Goal: Task Accomplishment & Management: Manage account settings

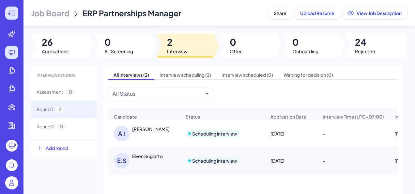
click at [16, 14] on div at bounding box center [11, 13] width 13 height 13
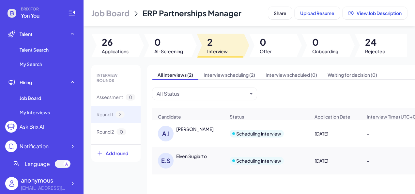
click at [28, 16] on span "Yon You" at bounding box center [40, 16] width 39 height 8
click at [69, 16] on icon at bounding box center [72, 13] width 8 height 8
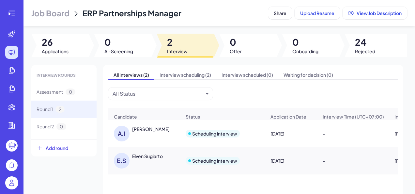
click at [9, 184] on img at bounding box center [11, 182] width 13 height 13
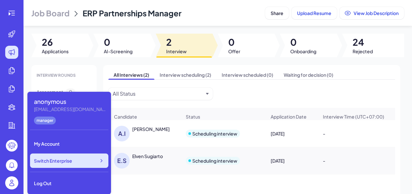
click at [69, 157] on div "Switch Enterprise" at bounding box center [69, 160] width 78 height 14
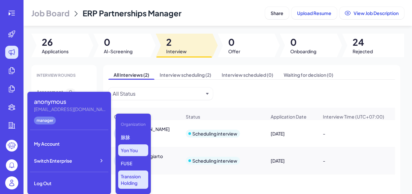
click at [129, 178] on p "Transsion Holding" at bounding box center [133, 179] width 30 height 18
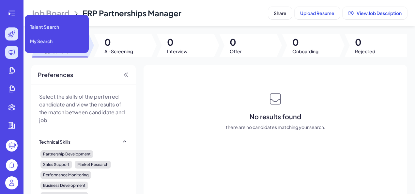
click at [8, 37] on div at bounding box center [11, 33] width 13 height 13
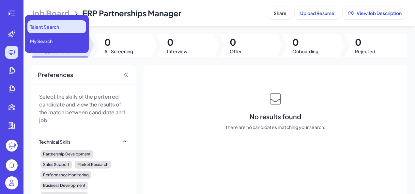
click at [39, 30] on li "Talent Search" at bounding box center [56, 26] width 59 height 13
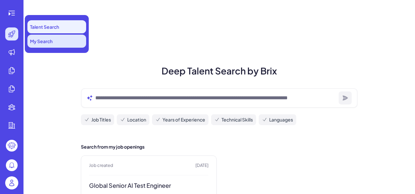
click at [48, 42] on span "My Search" at bounding box center [41, 41] width 23 height 7
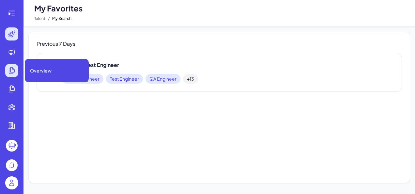
click at [10, 67] on icon at bounding box center [12, 71] width 8 height 8
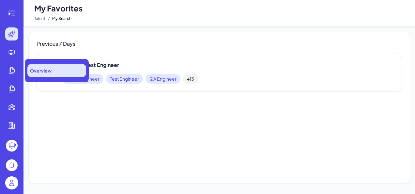
click at [56, 74] on div "Overview" at bounding box center [56, 70] width 59 height 13
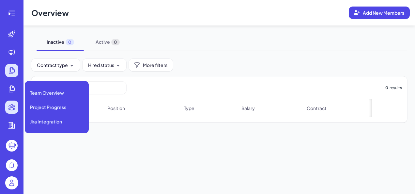
click at [9, 110] on icon at bounding box center [12, 107] width 8 height 8
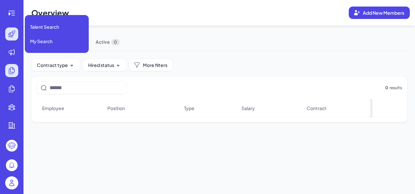
click at [14, 31] on icon at bounding box center [11, 34] width 7 height 7
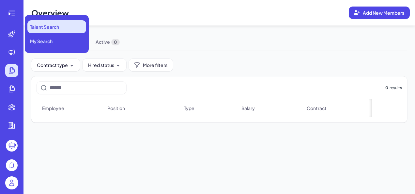
click at [51, 27] on span "Talent Search" at bounding box center [44, 26] width 29 height 7
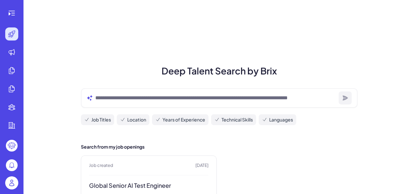
scroll to position [80, 0]
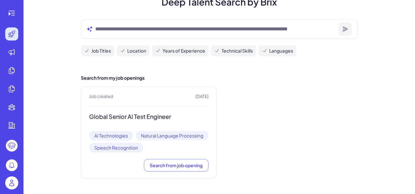
click at [115, 131] on span "AI Technologies" at bounding box center [111, 135] width 44 height 9
click at [164, 166] on span "Search from job opening" at bounding box center [176, 165] width 53 height 6
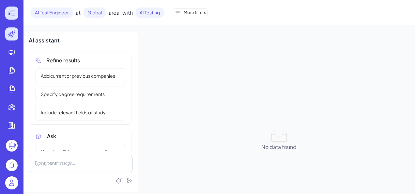
click at [10, 11] on icon at bounding box center [12, 13] width 8 height 8
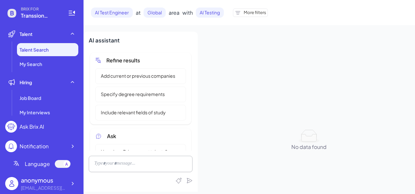
click at [34, 190] on div "[EMAIL_ADDRESS][DOMAIN_NAME]" at bounding box center [44, 187] width 46 height 7
click at [72, 184] on icon at bounding box center [73, 183] width 2 height 3
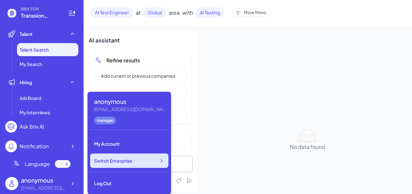
click at [134, 165] on div "Switch Enterprise" at bounding box center [129, 160] width 78 height 14
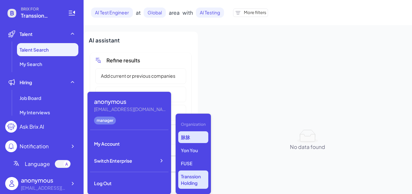
click at [189, 135] on p "脉脉" at bounding box center [193, 137] width 30 height 12
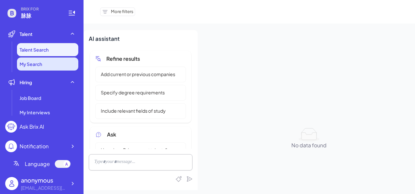
click at [35, 59] on li "My Search" at bounding box center [47, 63] width 61 height 13
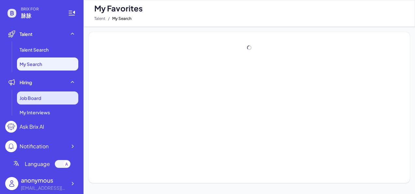
click at [27, 97] on span "Job Board" at bounding box center [31, 98] width 22 height 7
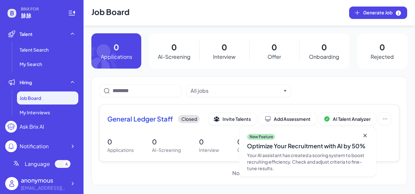
click at [361, 133] on div "New Feature Optimize Your Recruitment with AI by 50% Your AI assistant has crea…" at bounding box center [307, 152] width 137 height 50
click at [73, 14] on icon at bounding box center [72, 13] width 8 height 8
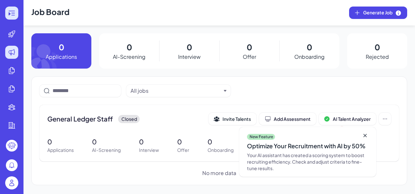
click at [7, 13] on div at bounding box center [11, 13] width 13 height 13
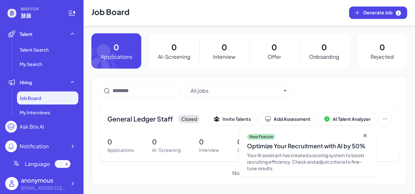
click at [51, 182] on div "anonymous" at bounding box center [44, 179] width 46 height 9
click at [71, 183] on icon at bounding box center [72, 183] width 7 height 7
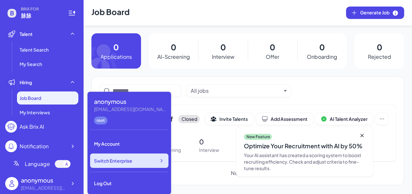
click at [119, 154] on div "Switch Enterprise" at bounding box center [129, 160] width 78 height 14
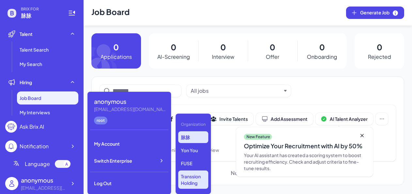
click at [190, 184] on p "Transsion Holding" at bounding box center [193, 179] width 30 height 18
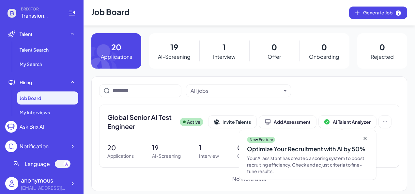
scroll to position [5, 0]
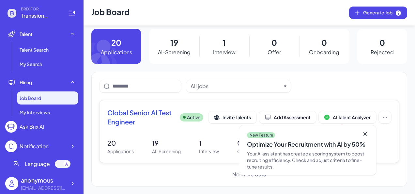
click at [363, 133] on icon at bounding box center [365, 133] width 7 height 7
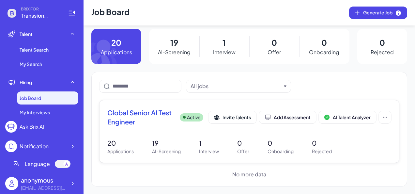
click at [178, 49] on p "AI-Screening" at bounding box center [174, 52] width 33 height 8
click at [171, 44] on p "19" at bounding box center [174, 43] width 8 height 12
click at [145, 114] on span "Global Senior AI Test Engineer" at bounding box center [140, 117] width 67 height 18
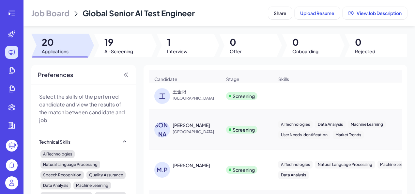
click at [196, 95] on div "王金阳" at bounding box center [197, 91] width 49 height 7
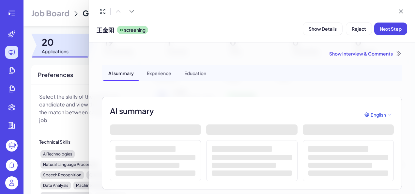
scroll to position [43, 0]
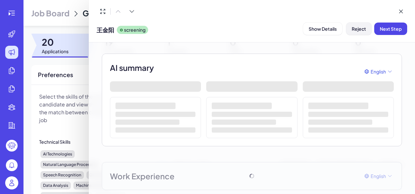
click at [363, 26] on span "Reject" at bounding box center [359, 29] width 14 height 6
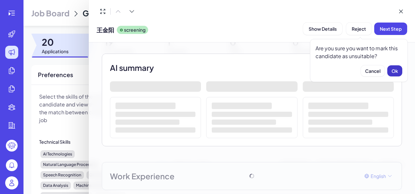
click at [398, 71] on button "Ok" at bounding box center [394, 70] width 15 height 11
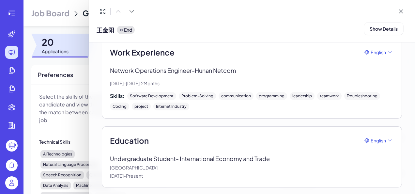
scroll to position [0, 0]
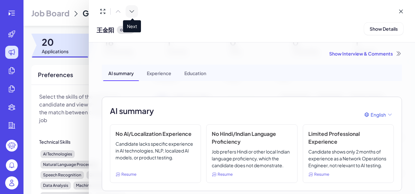
click at [135, 12] on button at bounding box center [132, 11] width 12 height 12
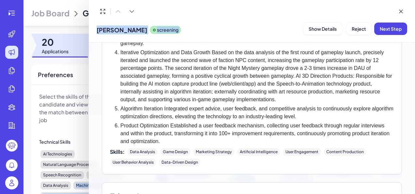
scroll to position [474, 0]
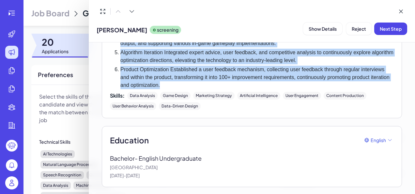
drag, startPoint x: 112, startPoint y: 101, endPoint x: 206, endPoint y: 82, distance: 95.8
copy div "L Ipsumdo Sitamet & CO Adipisc - EliTsed Doeiusmodte Incididuntutl - ET Dol Mag…"
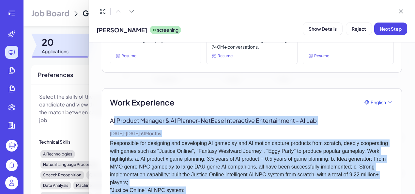
scroll to position [0, 0]
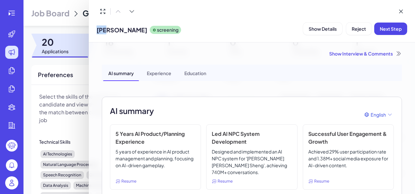
drag, startPoint x: 99, startPoint y: 31, endPoint x: 112, endPoint y: 31, distance: 13.0
click at [112, 31] on span "[PERSON_NAME]" at bounding box center [122, 29] width 51 height 9
copy span "[PERSON_NAME]"
click at [384, 33] on button "Next Step" at bounding box center [390, 29] width 33 height 12
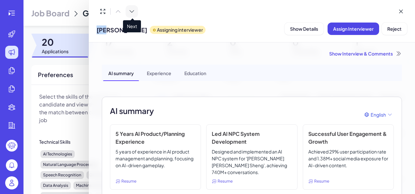
click at [134, 9] on icon at bounding box center [132, 11] width 7 height 7
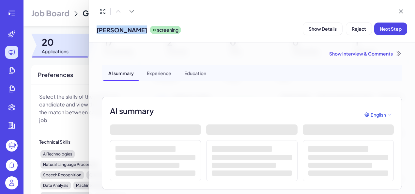
drag, startPoint x: 99, startPoint y: 30, endPoint x: 138, endPoint y: 32, distance: 39.5
click at [138, 32] on div "[PERSON_NAME] screening" at bounding box center [139, 28] width 84 height 17
copy span "[PERSON_NAME]"
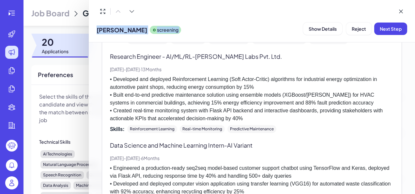
scroll to position [444, 0]
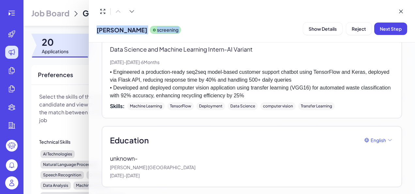
drag, startPoint x: 111, startPoint y: 74, endPoint x: 203, endPoint y: 170, distance: 133.1
copy div "Lore Ipsumdolor Sitamet CO Adipisci - ElitsEddoei tem inc Utl, 0197 - Etd, 2476…"
click at [354, 29] on span "Reject" at bounding box center [359, 29] width 14 height 6
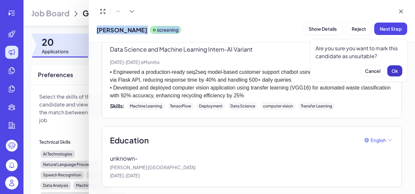
click at [395, 68] on span "Ok" at bounding box center [394, 71] width 7 height 6
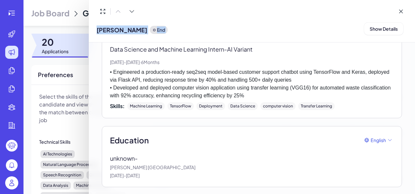
click at [281, 59] on p "[DATE] - [DATE] · 6 Months" at bounding box center [252, 62] width 284 height 7
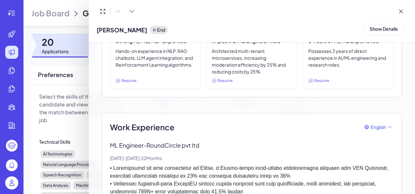
scroll to position [0, 0]
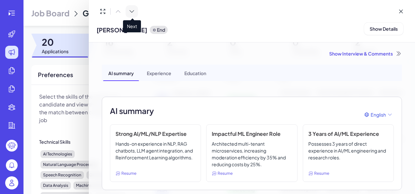
click at [134, 9] on icon at bounding box center [132, 11] width 7 height 7
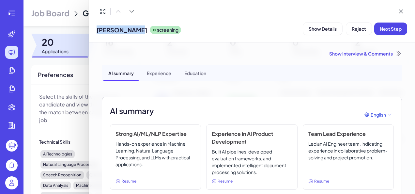
drag, startPoint x: 98, startPoint y: 31, endPoint x: 134, endPoint y: 32, distance: 36.2
click at [134, 32] on span "[PERSON_NAME]" at bounding box center [122, 29] width 51 height 9
copy span "[PERSON_NAME]"
click at [362, 31] on span "Reject" at bounding box center [359, 29] width 14 height 6
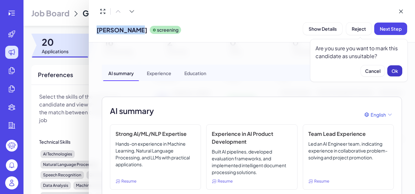
click at [399, 70] on button "Ok" at bounding box center [394, 70] width 15 height 11
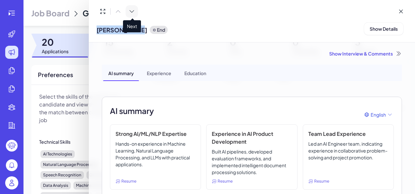
click at [131, 11] on icon at bounding box center [132, 11] width 7 height 7
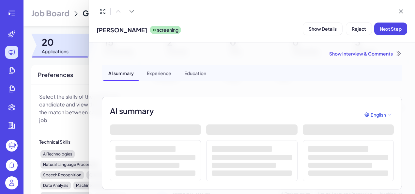
click at [231, 55] on div "Show Interview & Comments" at bounding box center [252, 53] width 300 height 7
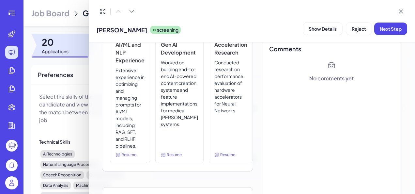
scroll to position [86, 0]
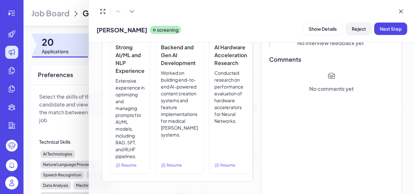
click at [365, 30] on span "Reject" at bounding box center [359, 29] width 14 height 6
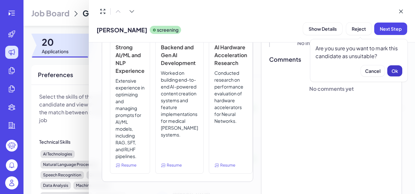
click at [397, 72] on span "Ok" at bounding box center [394, 71] width 7 height 6
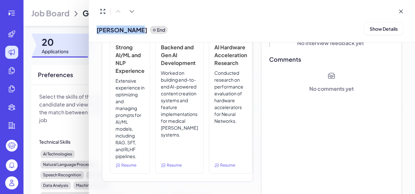
drag, startPoint x: 97, startPoint y: 29, endPoint x: 137, endPoint y: 33, distance: 40.7
click at [137, 33] on div "[PERSON_NAME] End" at bounding box center [132, 28] width 71 height 17
copy span "[PERSON_NAME]"
click at [136, 14] on button at bounding box center [132, 11] width 12 height 12
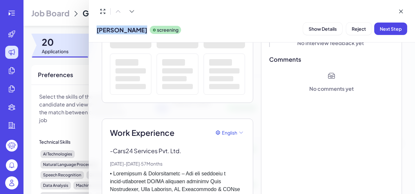
drag, startPoint x: 97, startPoint y: 31, endPoint x: 140, endPoint y: 32, distance: 43.1
click at [140, 32] on div "Abhay Abhay screening" at bounding box center [139, 28] width 84 height 17
copy span "[PERSON_NAME]"
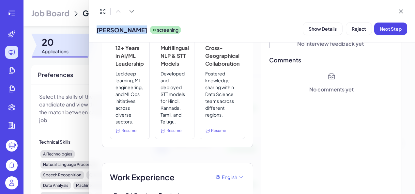
scroll to position [45, 0]
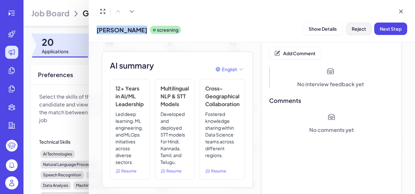
click at [364, 30] on span "Reject" at bounding box center [359, 29] width 14 height 6
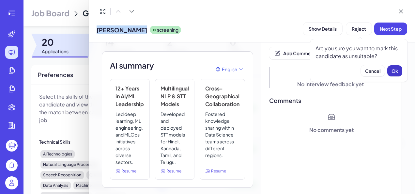
click at [394, 66] on button "Ok" at bounding box center [394, 70] width 15 height 11
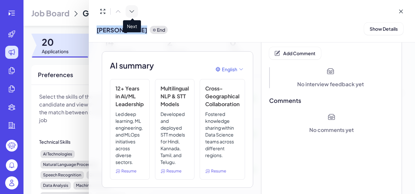
click at [136, 13] on button at bounding box center [132, 11] width 12 height 12
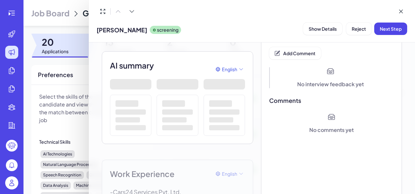
click at [185, 35] on div "[PERSON_NAME] screening Show Details Reject Next Step" at bounding box center [252, 28] width 311 height 17
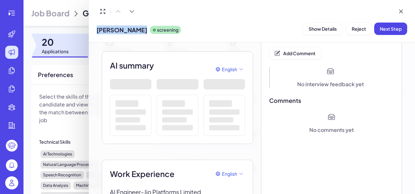
drag, startPoint x: 99, startPoint y: 31, endPoint x: 145, endPoint y: 35, distance: 46.5
click at [145, 35] on div "[PERSON_NAME] screening" at bounding box center [139, 28] width 84 height 17
copy span "[PERSON_NAME]"
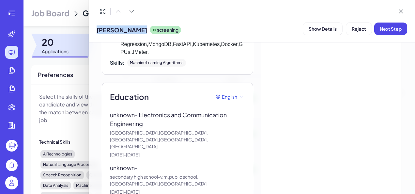
scroll to position [673, 0]
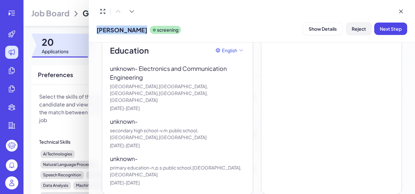
click at [365, 29] on span "Reject" at bounding box center [359, 29] width 14 height 6
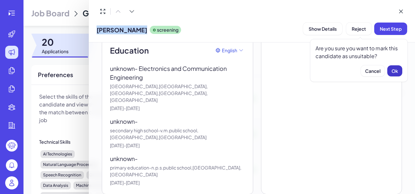
click at [393, 72] on span "Ok" at bounding box center [394, 71] width 7 height 6
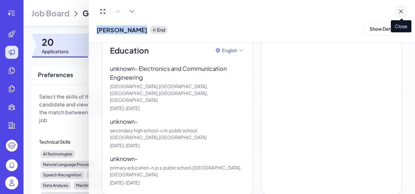
click at [402, 15] on button at bounding box center [401, 11] width 12 height 12
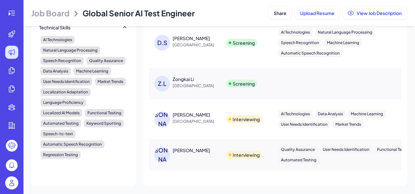
scroll to position [420, 0]
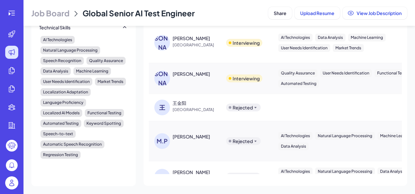
click at [196, 77] on div "[PERSON_NAME]" at bounding box center [192, 73] width 38 height 7
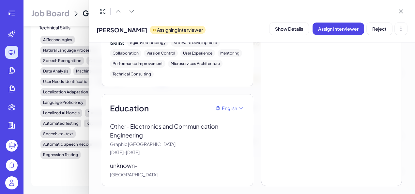
scroll to position [0, 0]
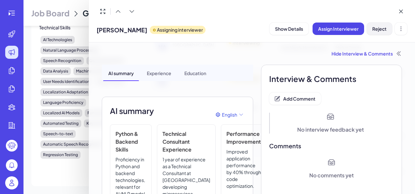
click at [376, 30] on span "Reject" at bounding box center [379, 29] width 14 height 6
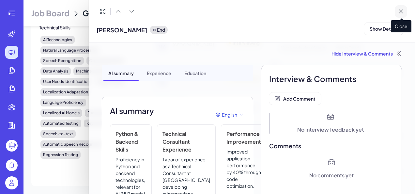
click at [402, 9] on icon at bounding box center [401, 11] width 7 height 7
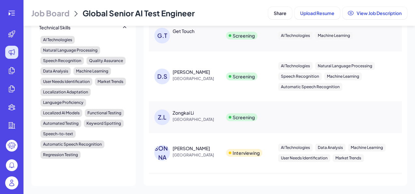
scroll to position [313, 0]
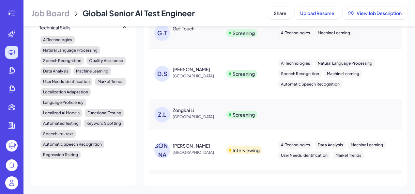
click at [202, 82] on div "[PERSON_NAME] Shen [GEOGRAPHIC_DATA]" at bounding box center [187, 74] width 67 height 16
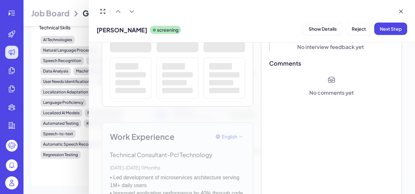
scroll to position [0, 0]
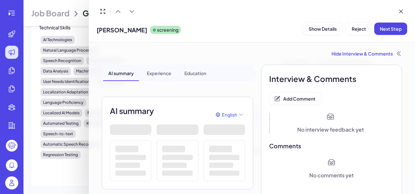
click at [371, 53] on div "Hide Interview & Comments" at bounding box center [252, 53] width 300 height 7
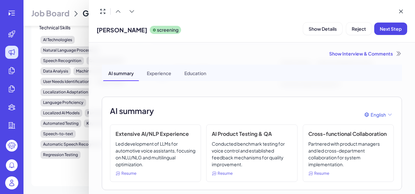
scroll to position [122, 0]
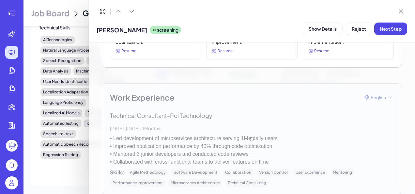
click at [112, 121] on div "Work Experience English Technical Consultant - Pcl Technology [DATE] - [DATE] ·…" at bounding box center [252, 139] width 300 height 112
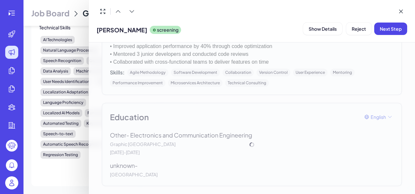
scroll to position [0, 0]
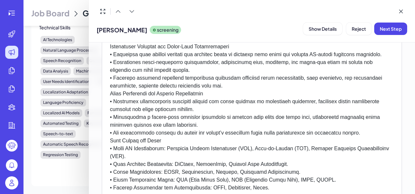
click at [133, 127] on p at bounding box center [252, 47] width 284 height 290
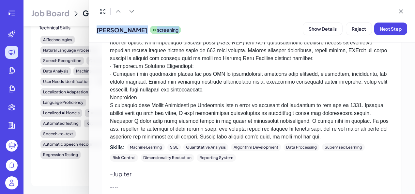
scroll to position [940, 0]
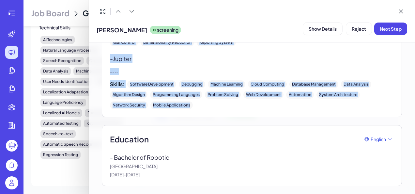
drag, startPoint x: 110, startPoint y: 131, endPoint x: 198, endPoint y: 107, distance: 91.4
copy div "Loremi DO Sitametc Adipisci - Elitsed Doeiusmodte Inc, 2340 - Utl, 5923 · 56 Et…"
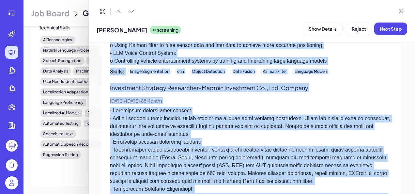
scroll to position [592, 0]
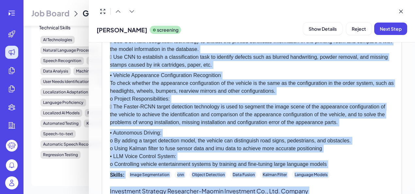
click at [234, 101] on p "• Vehicle Appearance Configuration Recognition To check whether the appearance …" at bounding box center [252, 98] width 284 height 55
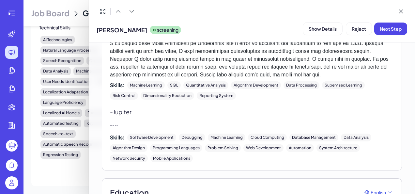
scroll to position [940, 0]
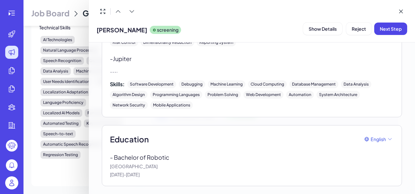
drag, startPoint x: 144, startPoint y: 31, endPoint x: 97, endPoint y: 28, distance: 47.1
click at [97, 28] on span "[PERSON_NAME]" at bounding box center [122, 29] width 51 height 9
copy span "[PERSON_NAME]"
click at [361, 33] on button "Reject" at bounding box center [358, 29] width 25 height 12
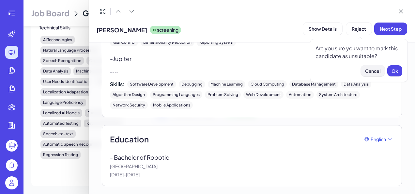
click at [373, 70] on span "Cancel" at bounding box center [372, 71] width 15 height 6
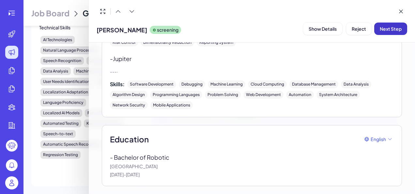
click at [395, 32] on button "Next Step" at bounding box center [390, 29] width 33 height 12
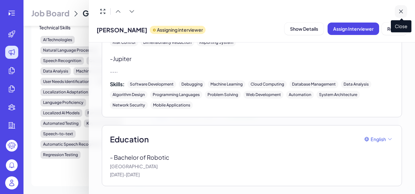
click at [405, 10] on button at bounding box center [401, 11] width 12 height 12
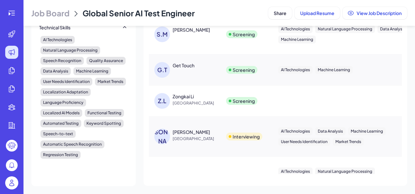
scroll to position [306, 0]
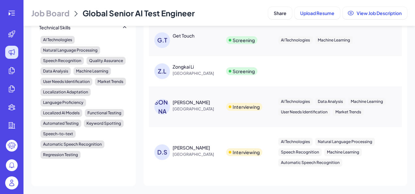
click at [191, 70] on div "Zongkai Li" at bounding box center [183, 66] width 21 height 7
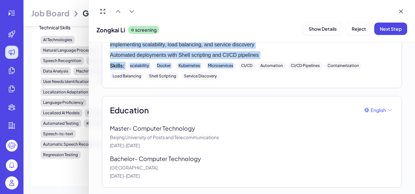
scroll to position [542, 0]
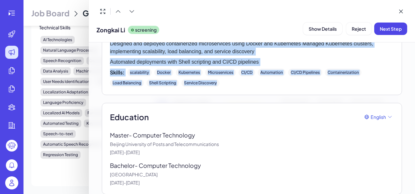
drag, startPoint x: 109, startPoint y: 119, endPoint x: 228, endPoint y: 85, distance: 123.6
click at [366, 31] on button "Reject" at bounding box center [358, 29] width 25 height 12
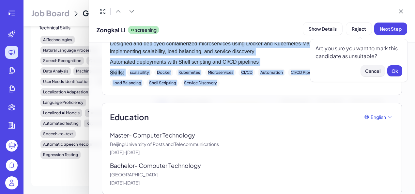
click at [376, 69] on span "Cancel" at bounding box center [372, 71] width 15 height 6
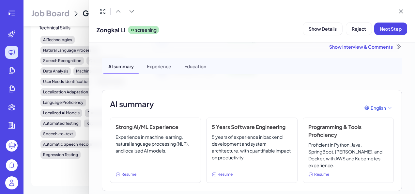
scroll to position [0, 0]
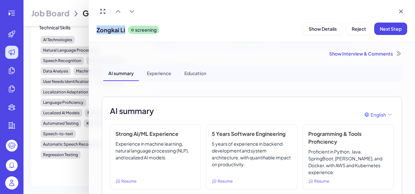
drag, startPoint x: 96, startPoint y: 30, endPoint x: 126, endPoint y: 35, distance: 29.8
click at [126, 35] on div "Zongkai Li screening Show Details Reject Next Step" at bounding box center [252, 21] width 326 height 42
click at [187, 142] on p "Experience in machine learning, natural language processing (NLP), and localize…" at bounding box center [155, 157] width 80 height 35
click at [162, 152] on p "Experience in machine learning, natural language processing (NLP), and localize…" at bounding box center [155, 157] width 80 height 35
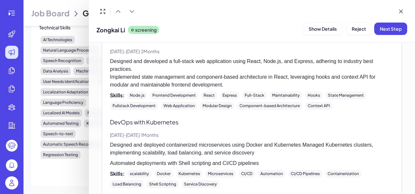
scroll to position [528, 0]
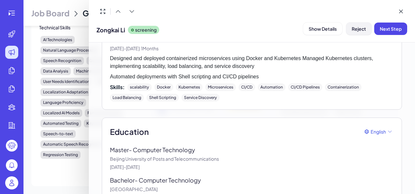
click at [365, 27] on span "Reject" at bounding box center [359, 29] width 14 height 6
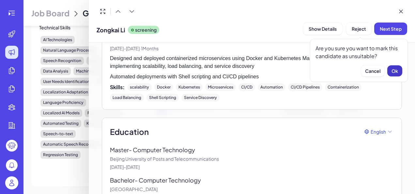
click at [395, 70] on span "Ok" at bounding box center [394, 71] width 7 height 6
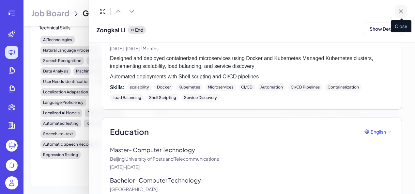
click at [403, 10] on icon at bounding box center [401, 11] width 7 height 7
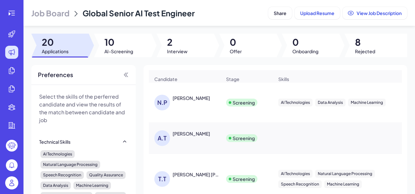
scroll to position [1, 0]
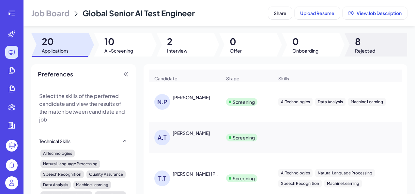
click at [356, 52] on span "Rejected" at bounding box center [365, 50] width 20 height 7
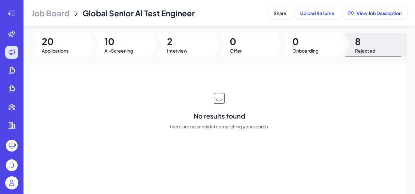
click at [373, 45] on div at bounding box center [375, 44] width 63 height 23
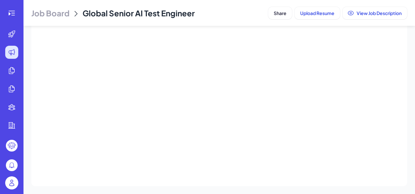
scroll to position [0, 0]
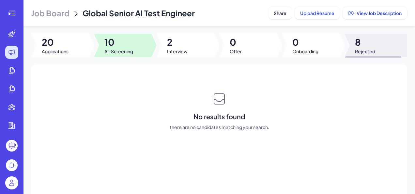
click at [140, 50] on div at bounding box center [122, 45] width 57 height 23
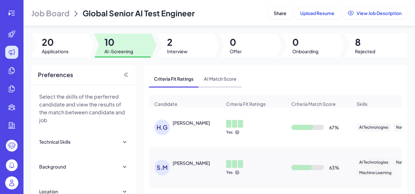
click at [226, 78] on span "AI Match Score" at bounding box center [220, 78] width 43 height 17
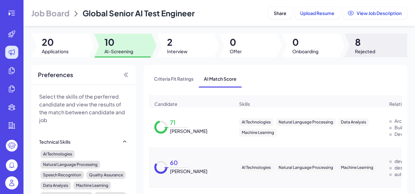
click at [347, 41] on div at bounding box center [375, 45] width 63 height 23
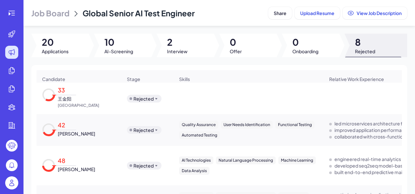
click at [68, 105] on span "[GEOGRAPHIC_DATA]" at bounding box center [78, 105] width 41 height 7
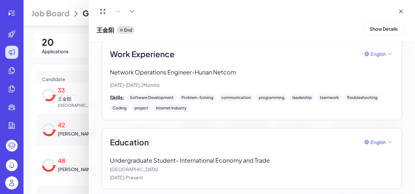
scroll to position [168, 0]
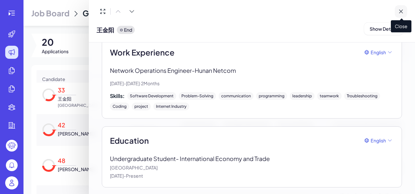
click at [398, 10] on icon at bounding box center [401, 11] width 7 height 7
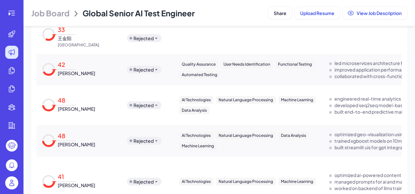
scroll to position [0, 0]
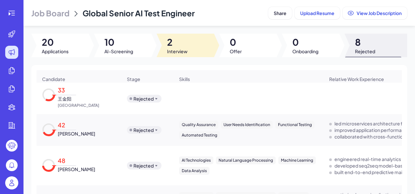
click at [190, 48] on div at bounding box center [185, 45] width 57 height 23
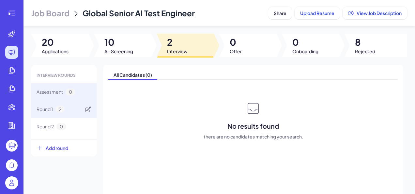
click at [78, 101] on div "Round 1 2" at bounding box center [63, 108] width 65 height 17
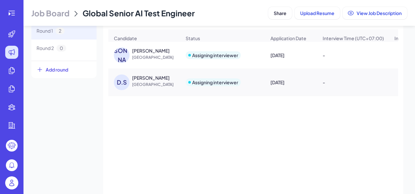
scroll to position [79, 0]
click at [122, 57] on div "[PERSON_NAME]" at bounding box center [122, 55] width 16 height 16
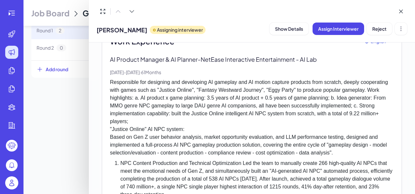
scroll to position [187, 0]
click at [351, 32] on button "Assign Interviewer" at bounding box center [338, 29] width 52 height 12
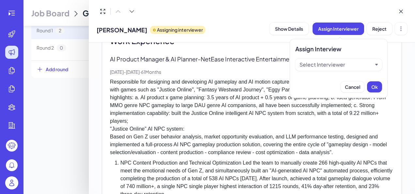
click at [339, 63] on div "Select Interviewer" at bounding box center [322, 65] width 46 height 8
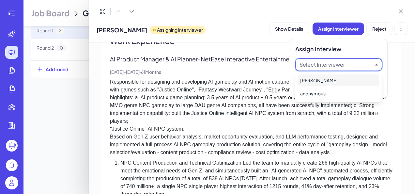
click at [327, 82] on div "[PERSON_NAME]" at bounding box center [338, 80] width 82 height 12
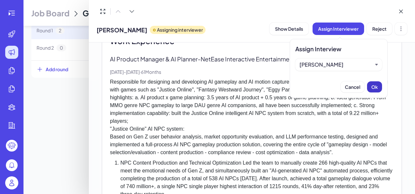
click at [371, 85] on span "Ok" at bounding box center [374, 87] width 7 height 6
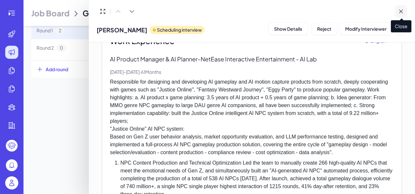
click at [402, 12] on icon at bounding box center [401, 11] width 7 height 7
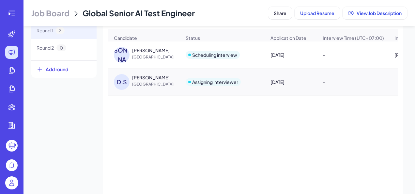
click at [148, 84] on div "Candidate Status Application Date Interview Time (UTC+07:00) Interviewer Action…" at bounding box center [253, 111] width 290 height 164
click at [163, 77] on div "[PERSON_NAME]" at bounding box center [151, 77] width 38 height 7
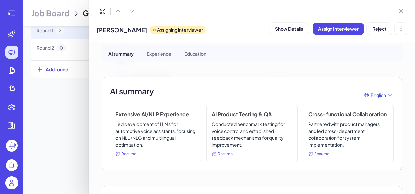
scroll to position [0, 0]
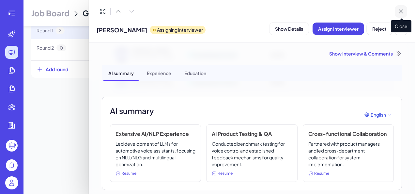
click at [400, 13] on icon at bounding box center [401, 11] width 7 height 7
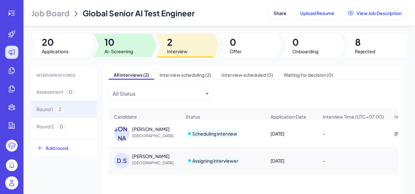
click at [124, 50] on span "AI-Screening" at bounding box center [118, 51] width 29 height 7
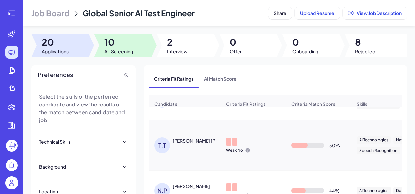
click at [71, 47] on div at bounding box center [59, 45] width 57 height 23
